Goal: Task Accomplishment & Management: Use online tool/utility

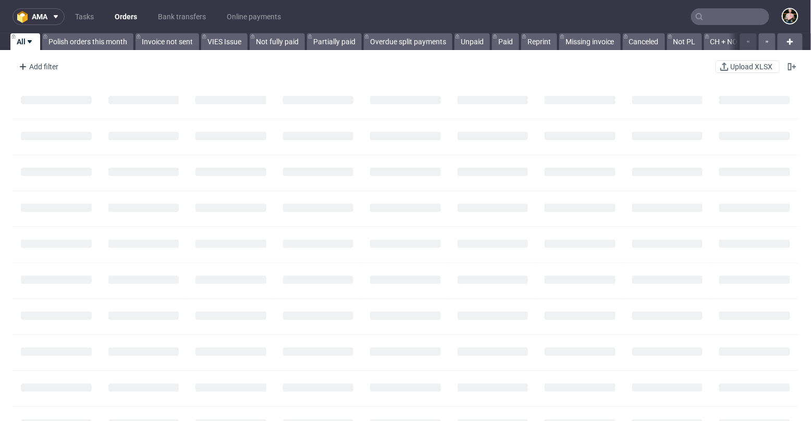
click at [719, 14] on input "text" at bounding box center [730, 16] width 78 height 17
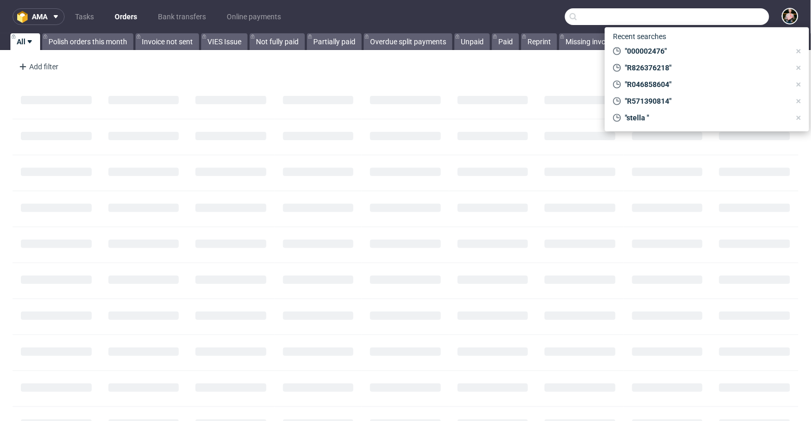
paste input "(R567276404"
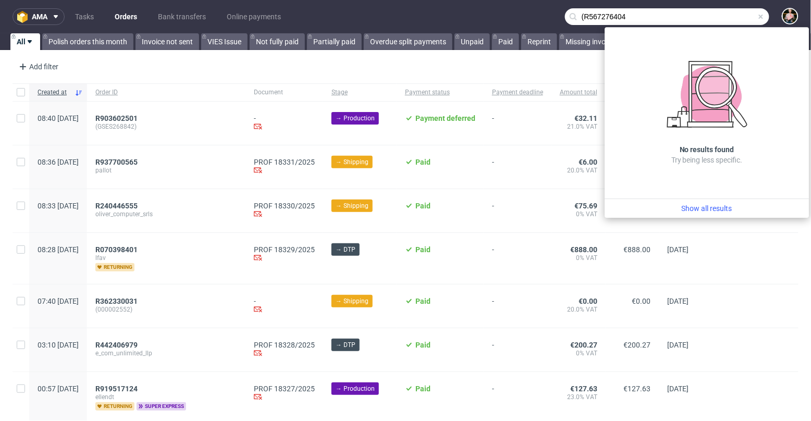
drag, startPoint x: 577, startPoint y: 15, endPoint x: 563, endPoint y: 14, distance: 14.2
click at [565, 15] on div "(R567276404" at bounding box center [667, 16] width 204 height 17
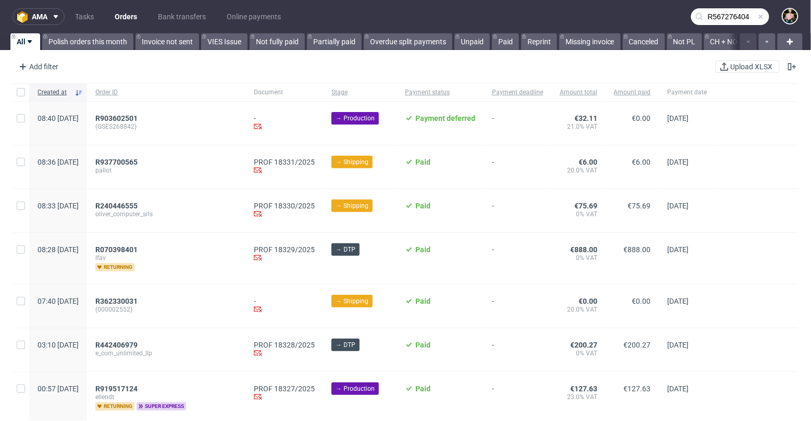
type input "R567276404"
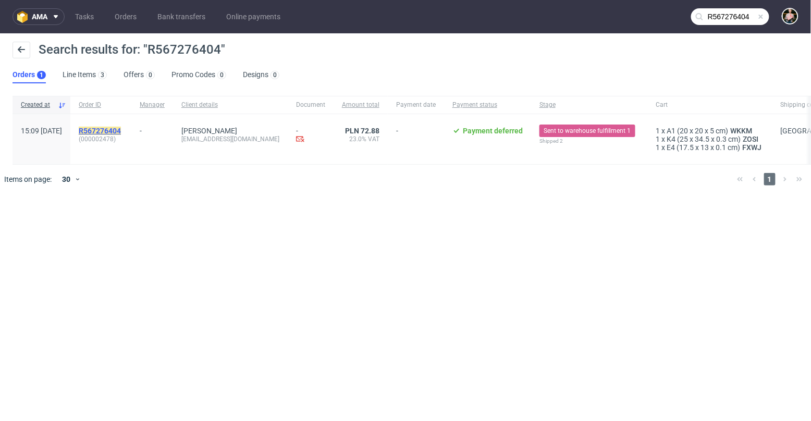
click at [121, 131] on mark "R567276404" at bounding box center [100, 131] width 42 height 8
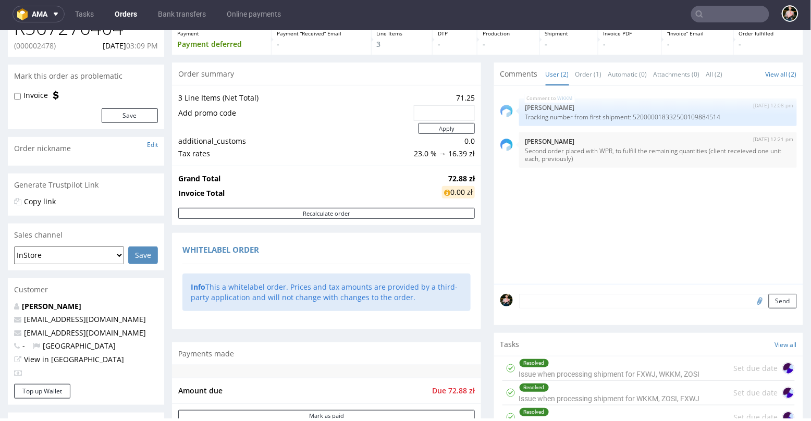
scroll to position [61, 0]
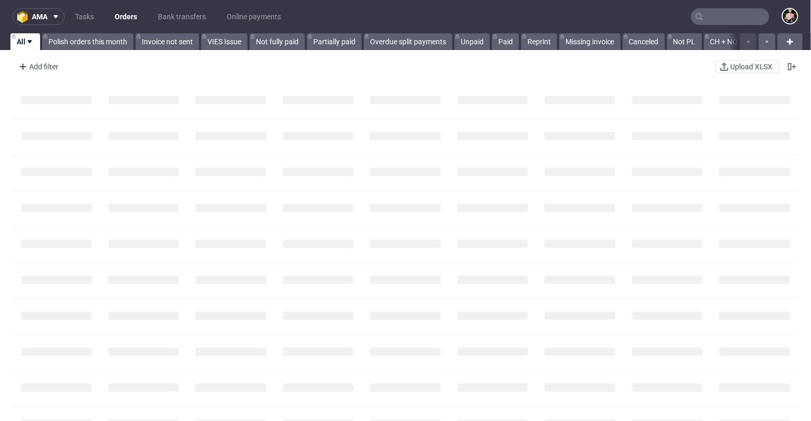
click at [707, 17] on input "text" at bounding box center [730, 16] width 78 height 17
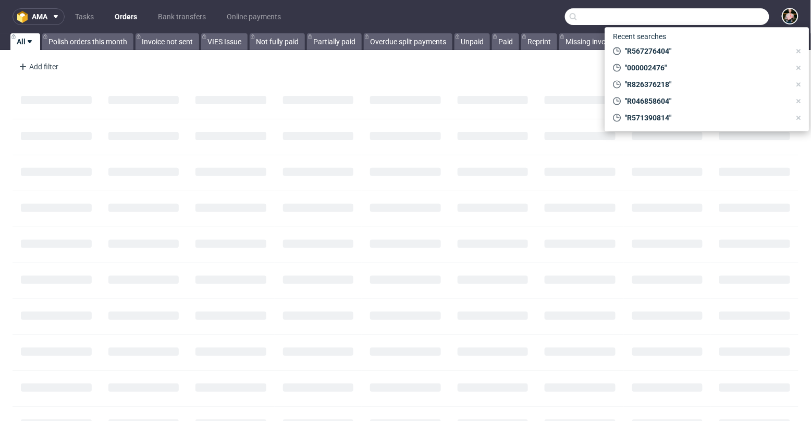
paste input "[PERSON_NAME][EMAIL_ADDRESS][PERSON_NAME][DOMAIN_NAME]"
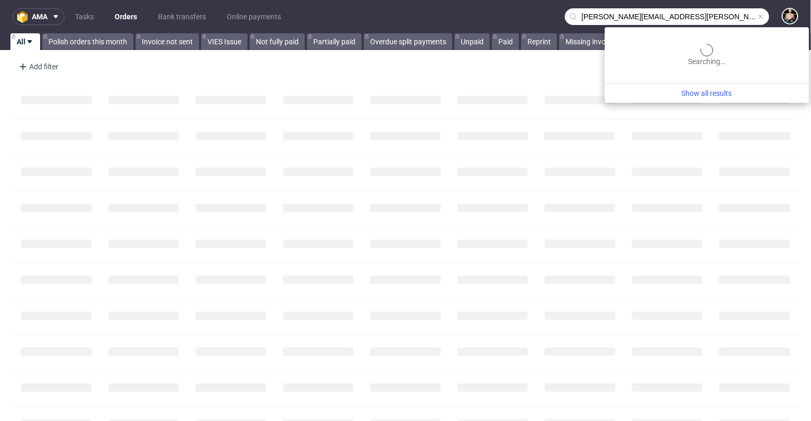
type input "[PERSON_NAME][EMAIL_ADDRESS][PERSON_NAME][DOMAIN_NAME]"
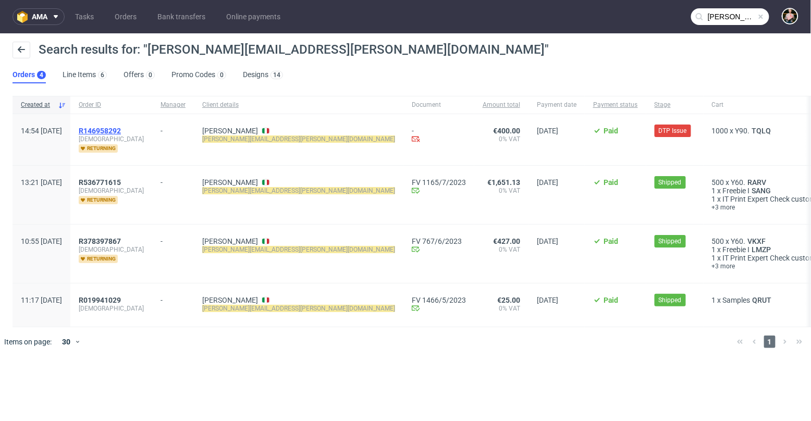
click at [121, 128] on span "R146958292" at bounding box center [100, 131] width 42 height 8
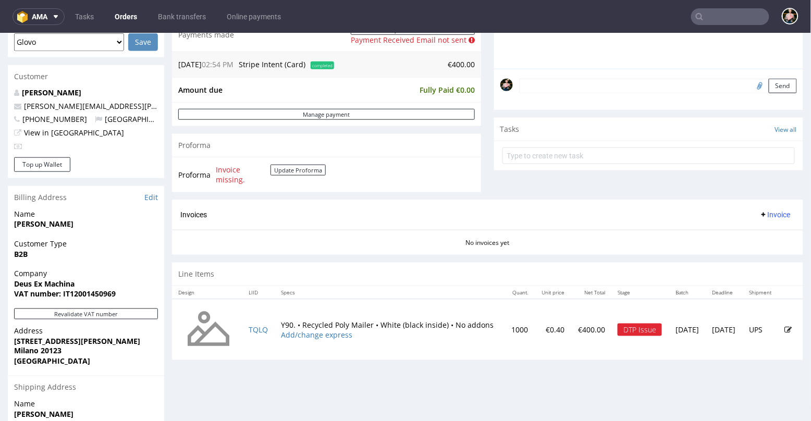
scroll to position [324, 0]
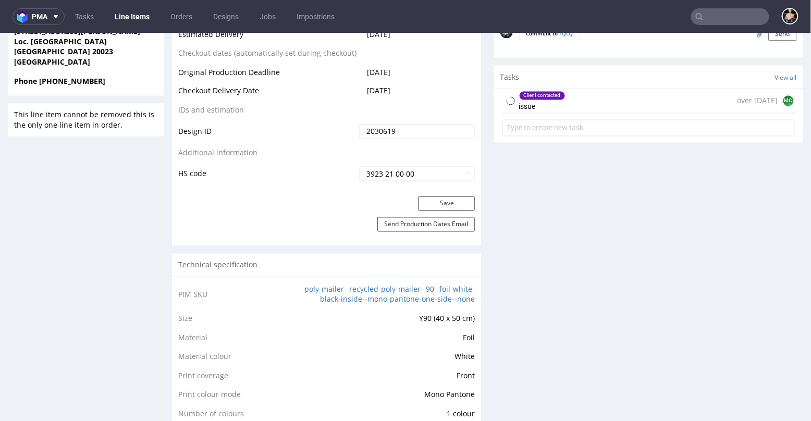
scroll to position [560, 0]
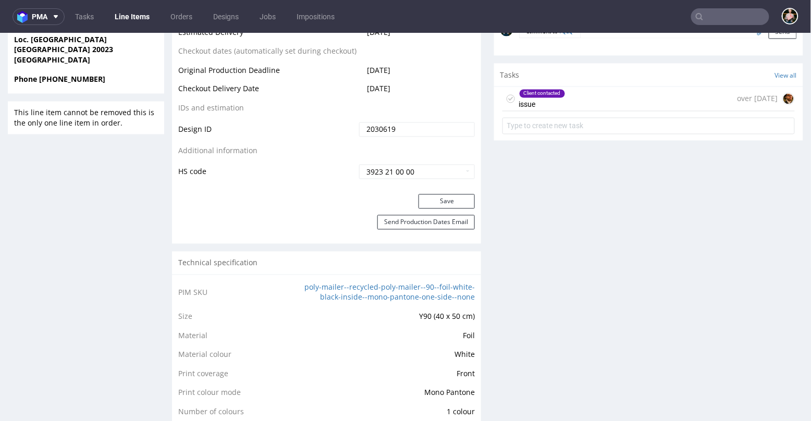
click at [611, 104] on div "Client contacted issue over [DATE]" at bounding box center [649, 99] width 292 height 25
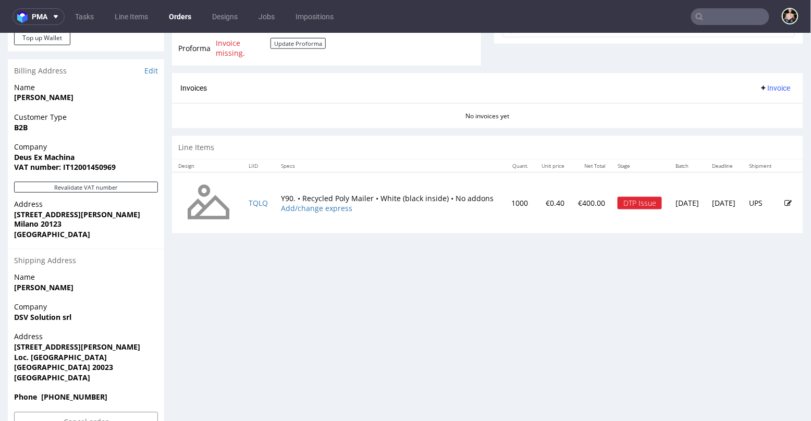
scroll to position [446, 0]
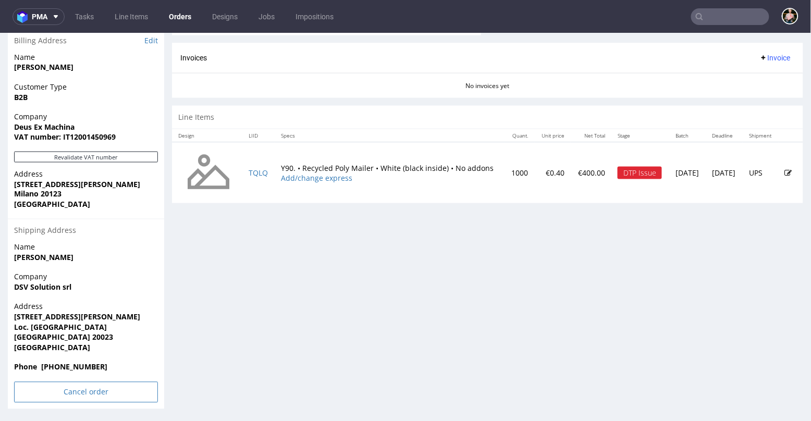
click at [67, 389] on input "Cancel order" at bounding box center [86, 392] width 144 height 21
click at [70, 363] on link "Yes" at bounding box center [70, 364] width 30 height 16
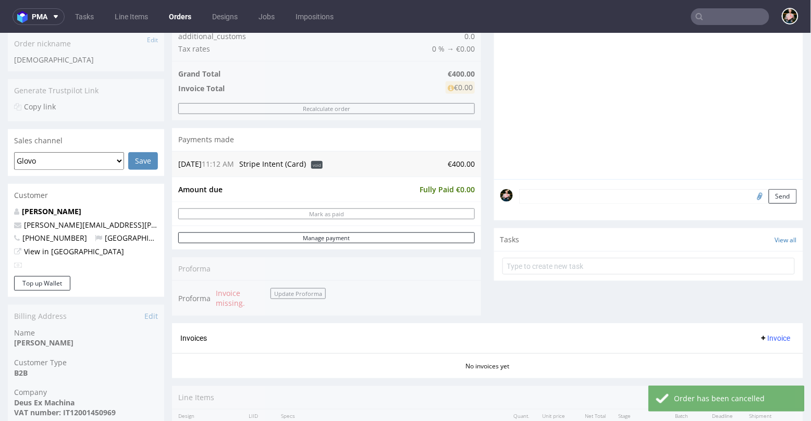
scroll to position [199, 0]
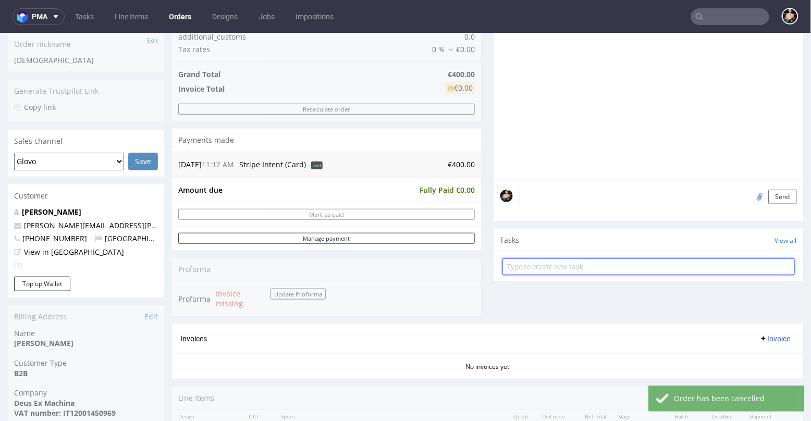
click at [572, 264] on input "text" at bounding box center [649, 266] width 292 height 17
type input "refund"
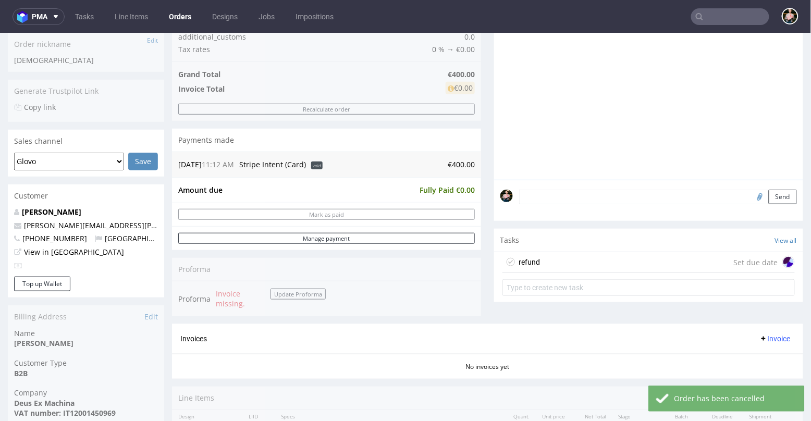
click at [560, 261] on div "refund Set due date" at bounding box center [649, 262] width 292 height 21
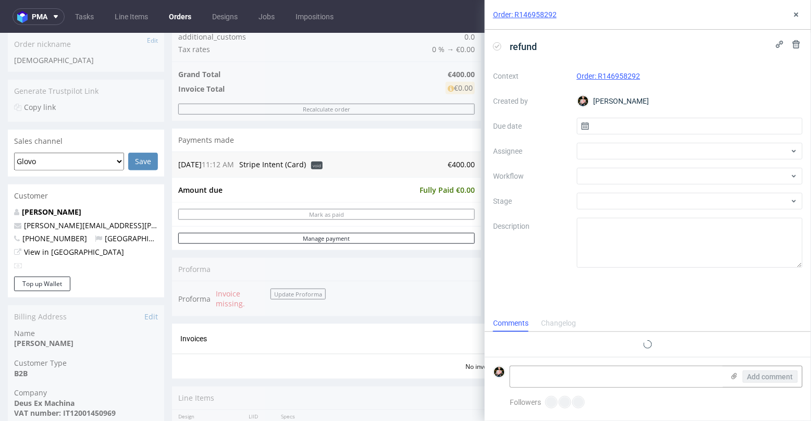
scroll to position [8, 0]
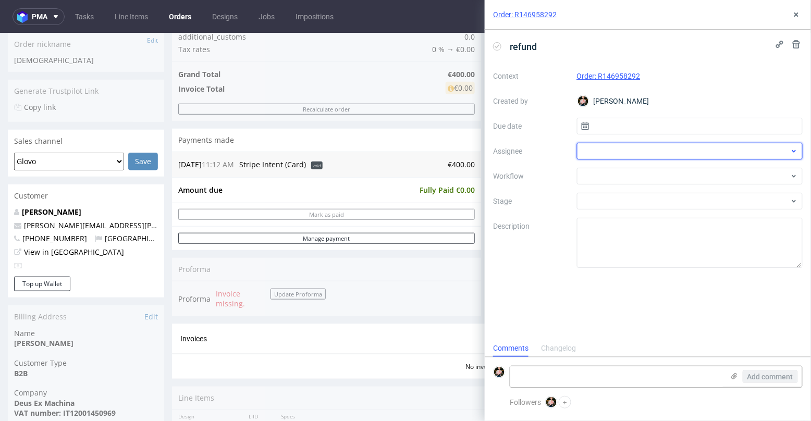
click at [613, 149] on div at bounding box center [690, 151] width 226 height 17
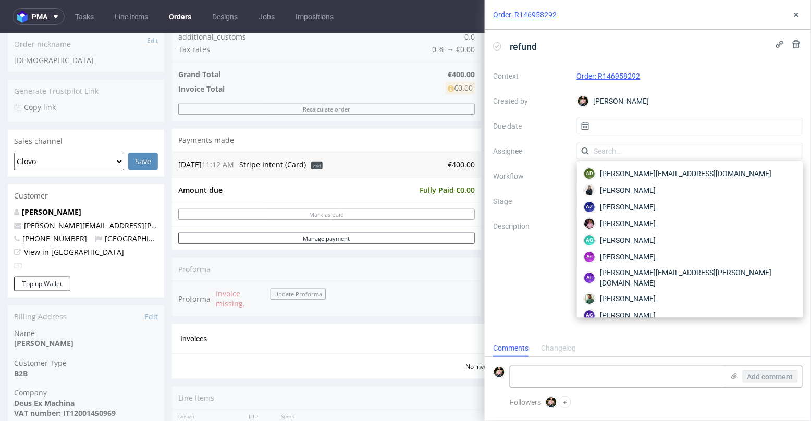
click at [553, 166] on div "Context Order: R146958292 Created by [PERSON_NAME] Due date Assignee Workflow S…" at bounding box center [648, 168] width 310 height 200
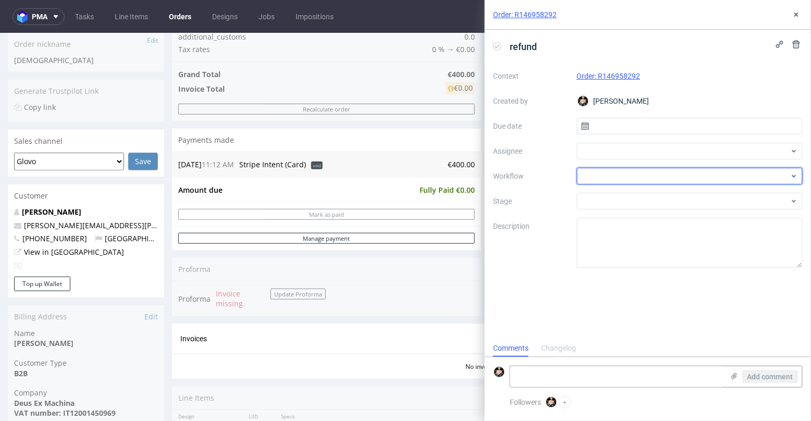
click at [598, 173] on div at bounding box center [690, 176] width 226 height 17
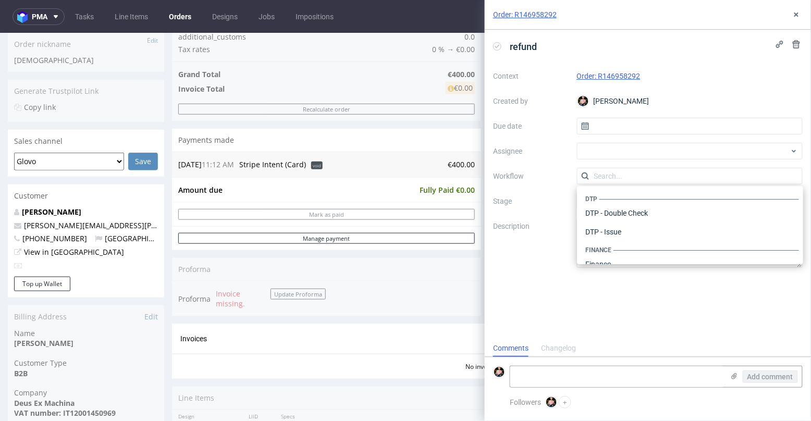
scroll to position [641, 0]
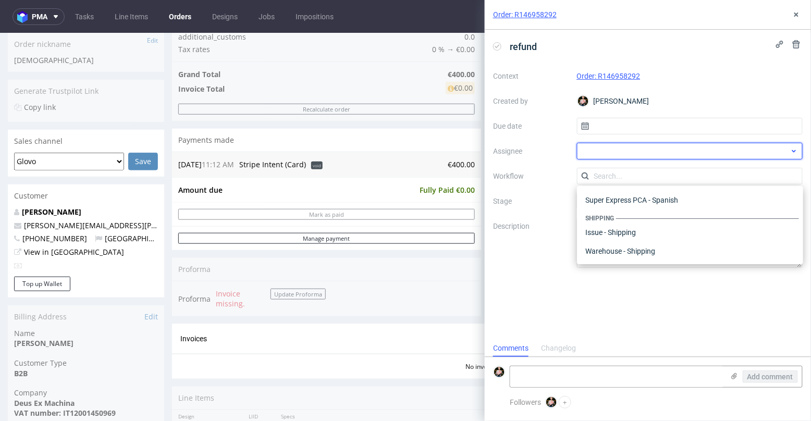
click at [598, 151] on div at bounding box center [690, 151] width 226 height 17
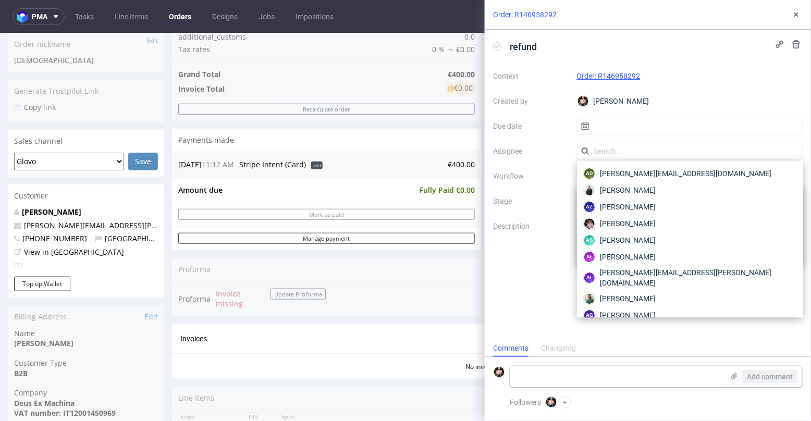
click at [557, 170] on label "Workflow" at bounding box center [531, 176] width 76 height 13
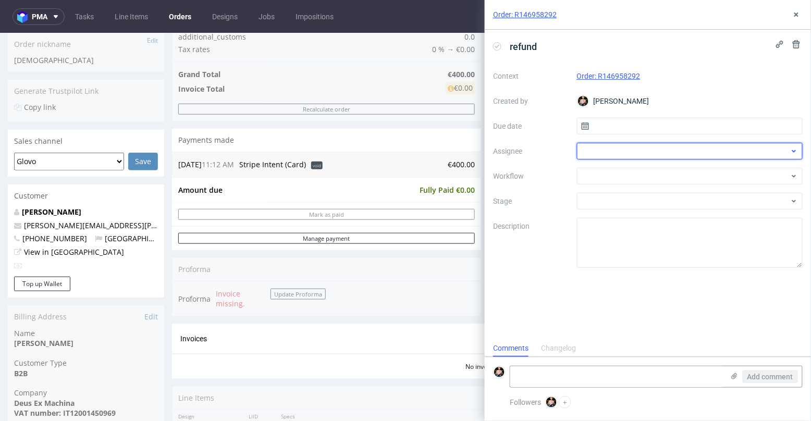
click at [602, 147] on div at bounding box center [690, 151] width 226 height 17
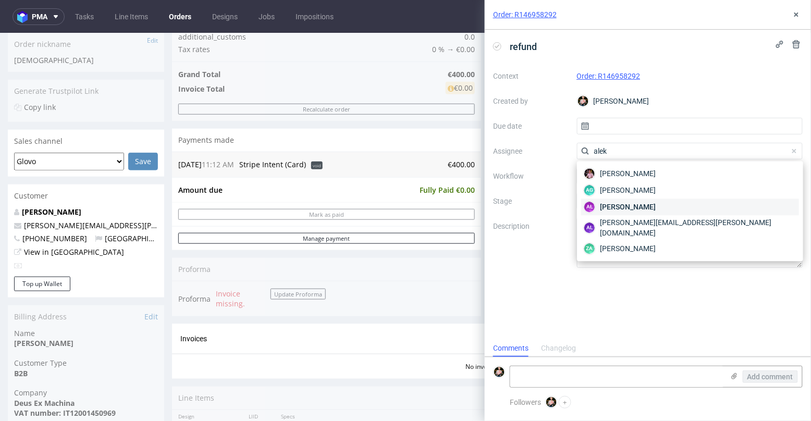
type input "alek"
click at [628, 205] on span "[PERSON_NAME]" at bounding box center [628, 207] width 56 height 10
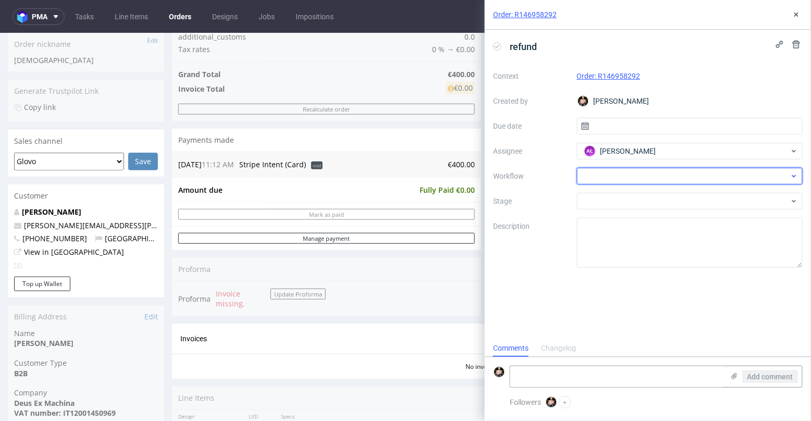
click at [607, 181] on div at bounding box center [690, 176] width 226 height 17
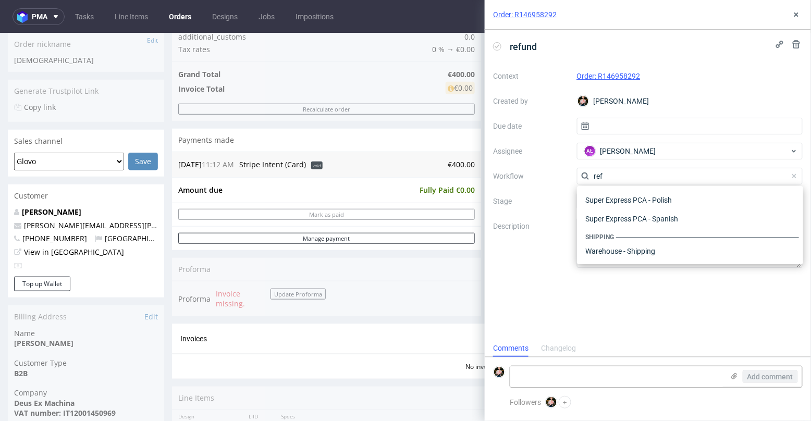
scroll to position [56, 0]
type input "ref"
click at [632, 235] on div "Finance - Refunds - Stripe" at bounding box center [690, 232] width 218 height 19
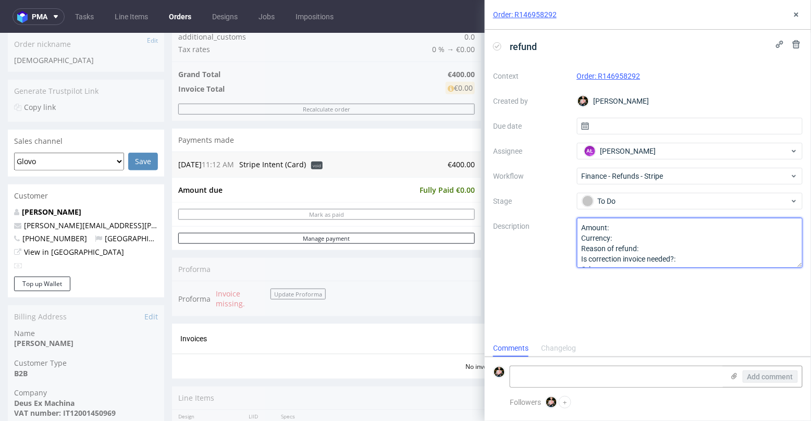
click at [631, 228] on textarea "Amount: Currency: Reason of refund: Is correction invoice needed?: Other:" at bounding box center [690, 243] width 226 height 50
click at [631, 234] on textarea "Amount: Currency: Reason of refund: Is correction invoice needed?: Other:" at bounding box center [690, 243] width 226 height 50
click at [649, 245] on textarea "Amount: Currency: Reason of refund: Is correction invoice needed?: Other:" at bounding box center [690, 243] width 226 height 50
type textarea "Amount: 400 Currency: eur Reason of refund: cancellation - dtp issue no respons…"
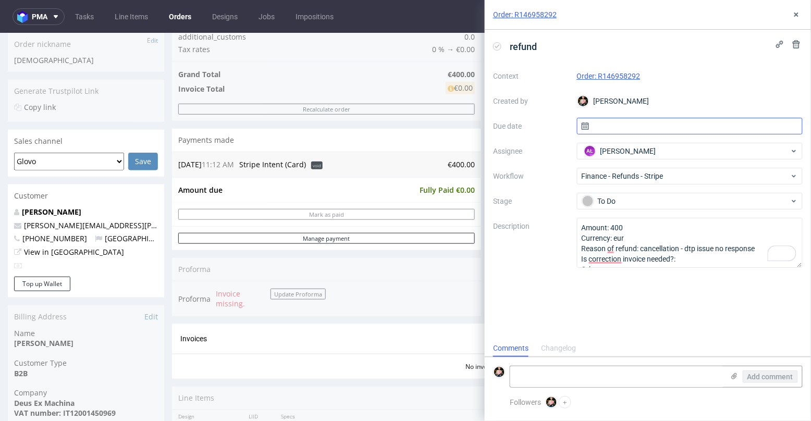
click at [608, 124] on input "text" at bounding box center [690, 126] width 226 height 17
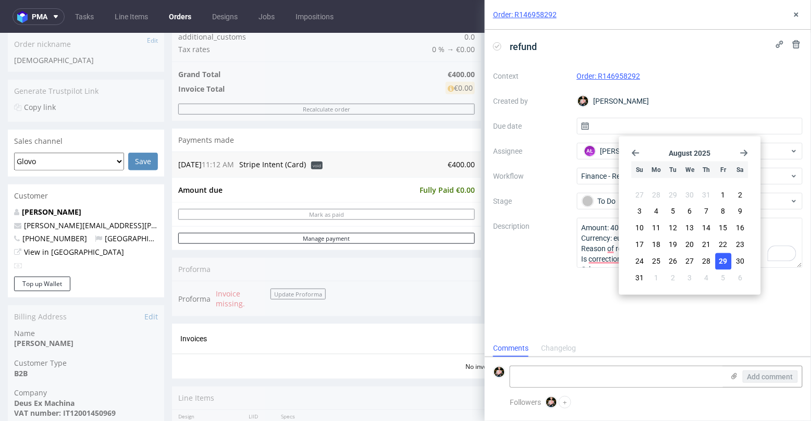
click at [725, 258] on span "29" at bounding box center [724, 262] width 8 height 10
type input "[DATE]"
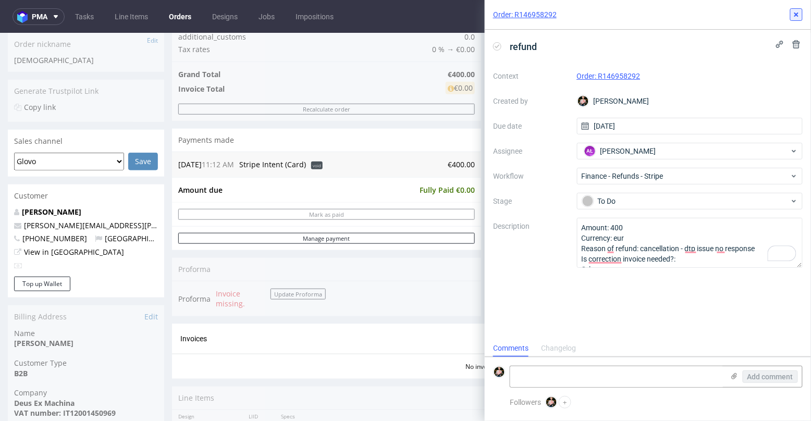
click at [798, 10] on icon at bounding box center [797, 14] width 8 height 8
